Goal: Task Accomplishment & Management: Manage account settings

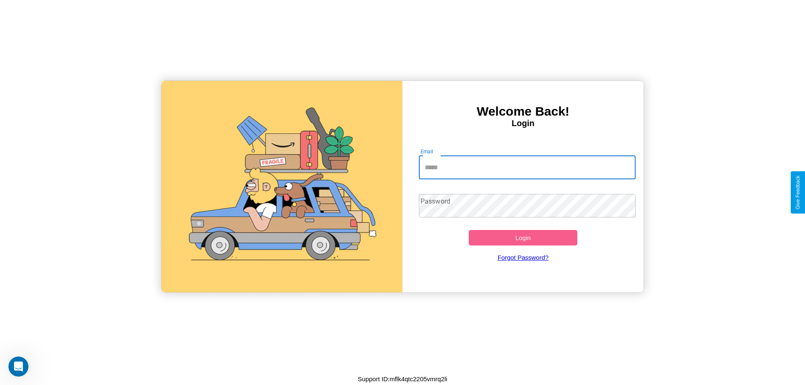
click at [527, 167] on input "Email" at bounding box center [527, 167] width 217 height 23
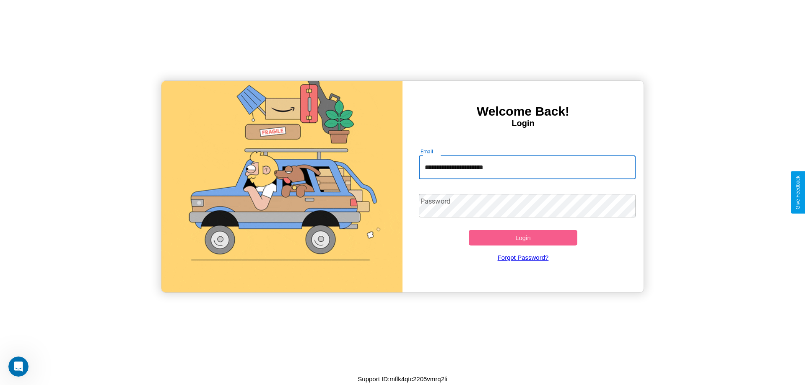
type input "**********"
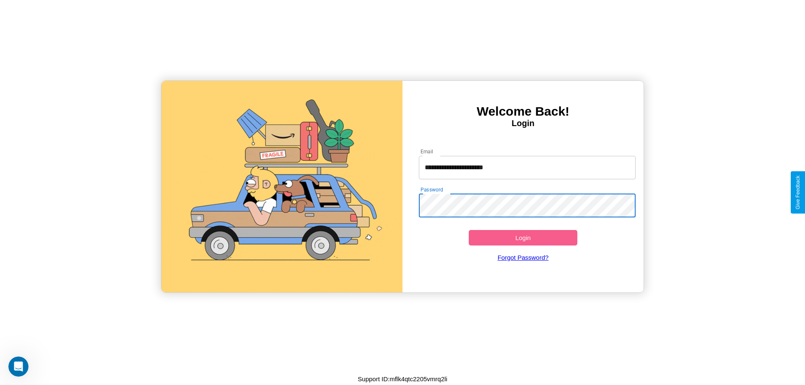
click at [523, 238] on button "Login" at bounding box center [523, 238] width 109 height 16
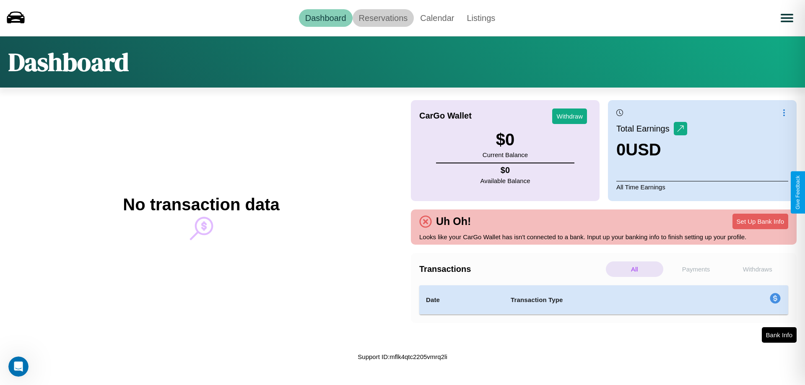
click at [383, 18] on link "Reservations" at bounding box center [384, 18] width 62 height 18
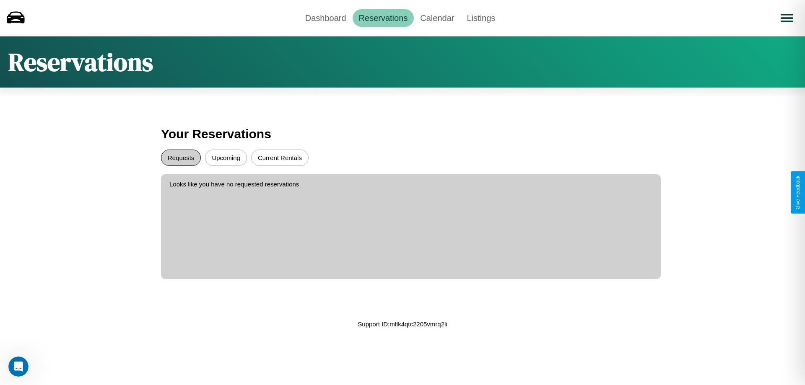
click at [181, 158] on button "Requests" at bounding box center [181, 158] width 40 height 16
click at [226, 158] on button "Upcoming" at bounding box center [226, 158] width 42 height 16
